Goal: Navigation & Orientation: Find specific page/section

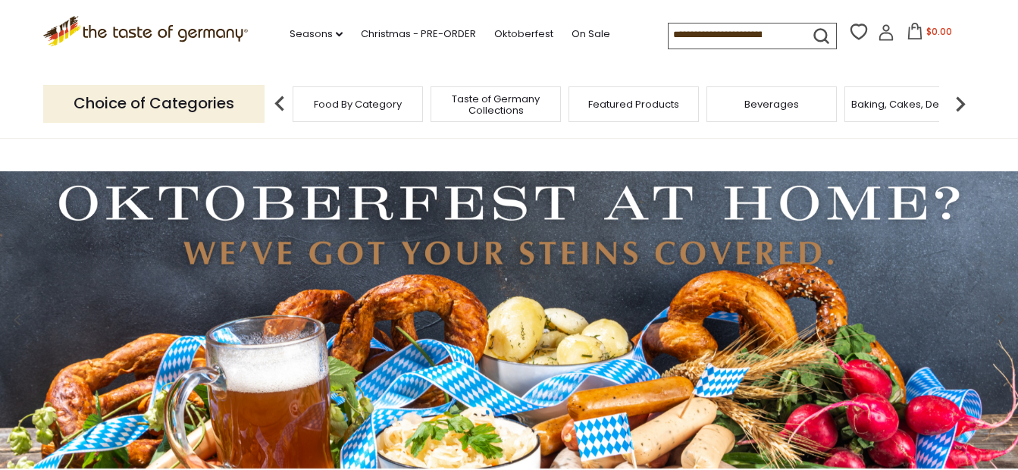
click at [276, 109] on img at bounding box center [280, 104] width 30 height 30
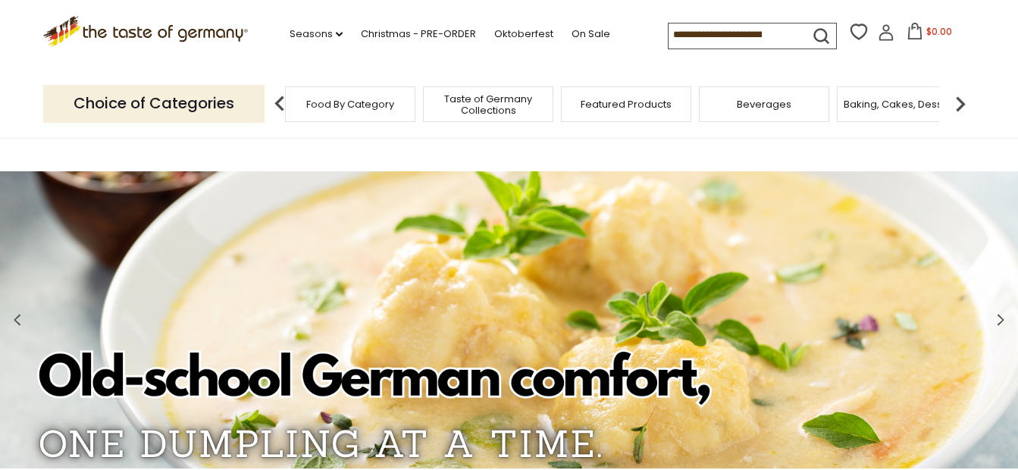
click at [363, 99] on span "Food By Category" at bounding box center [350, 104] width 88 height 11
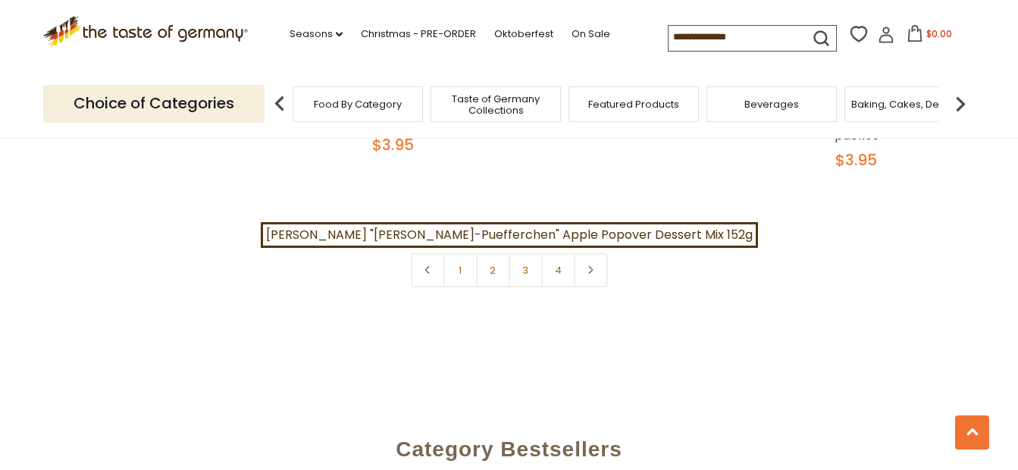
scroll to position [3536, 0]
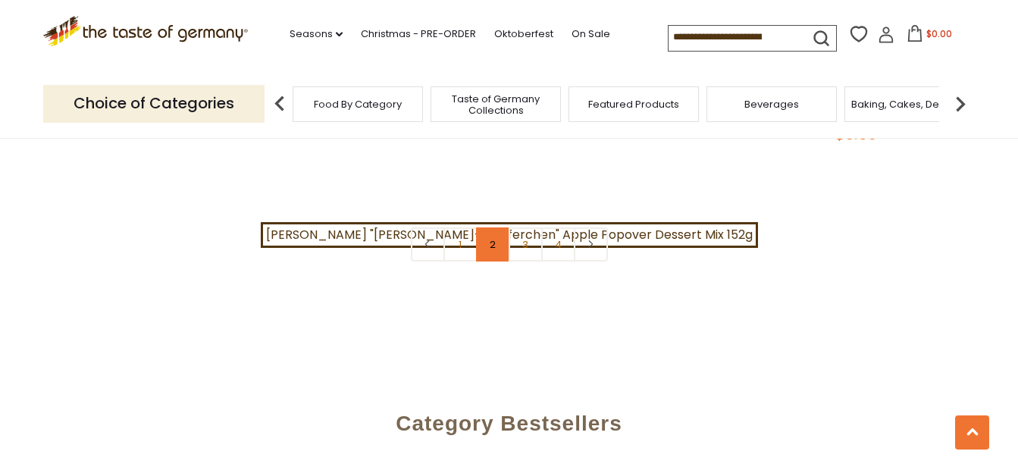
click at [488, 228] on link "2" at bounding box center [493, 245] width 34 height 34
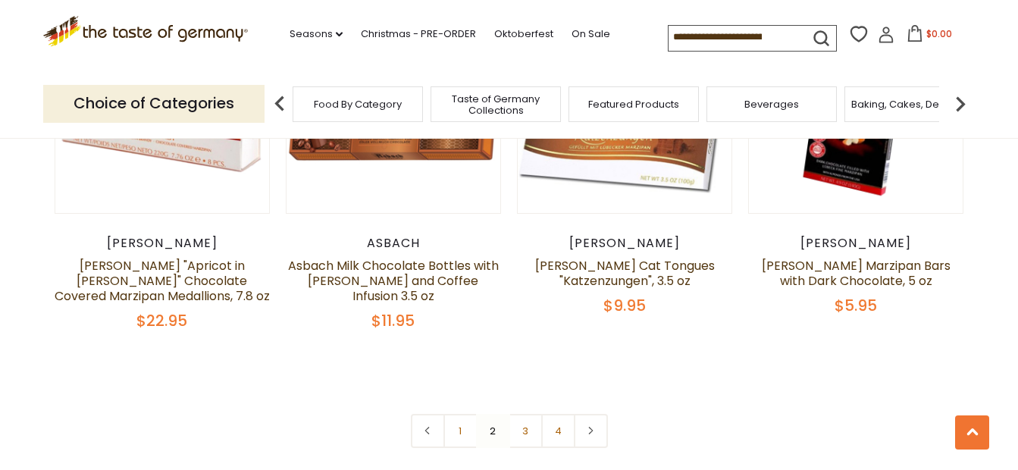
scroll to position [3414, 0]
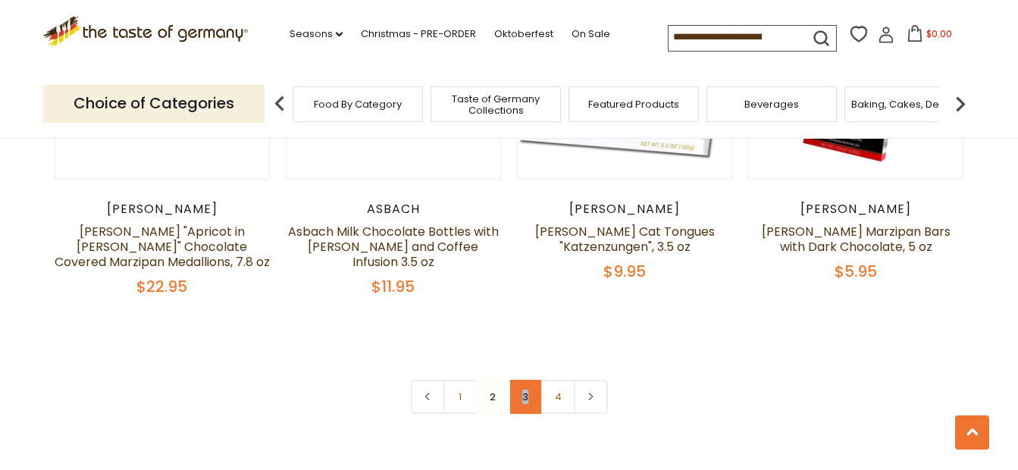
click at [526, 380] on link "3" at bounding box center [526, 397] width 34 height 34
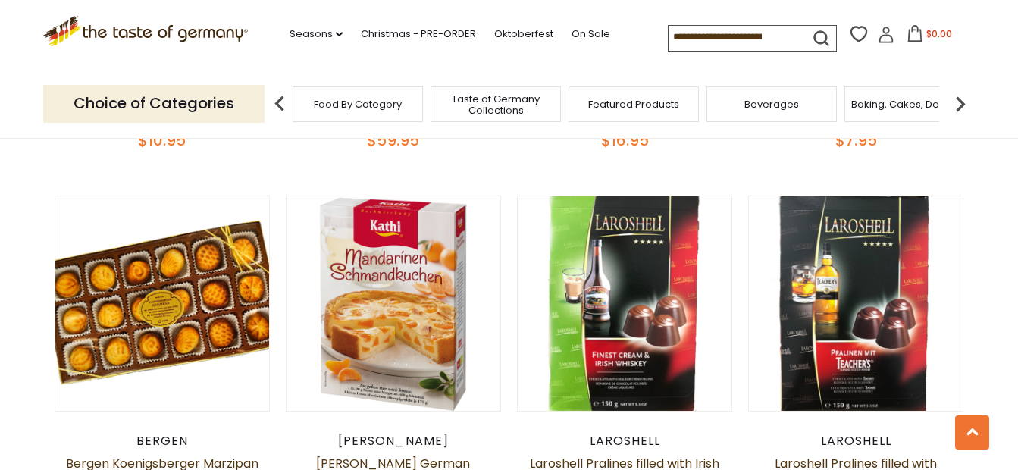
scroll to position [441, 0]
